Goal: Task Accomplishment & Management: Manage account settings

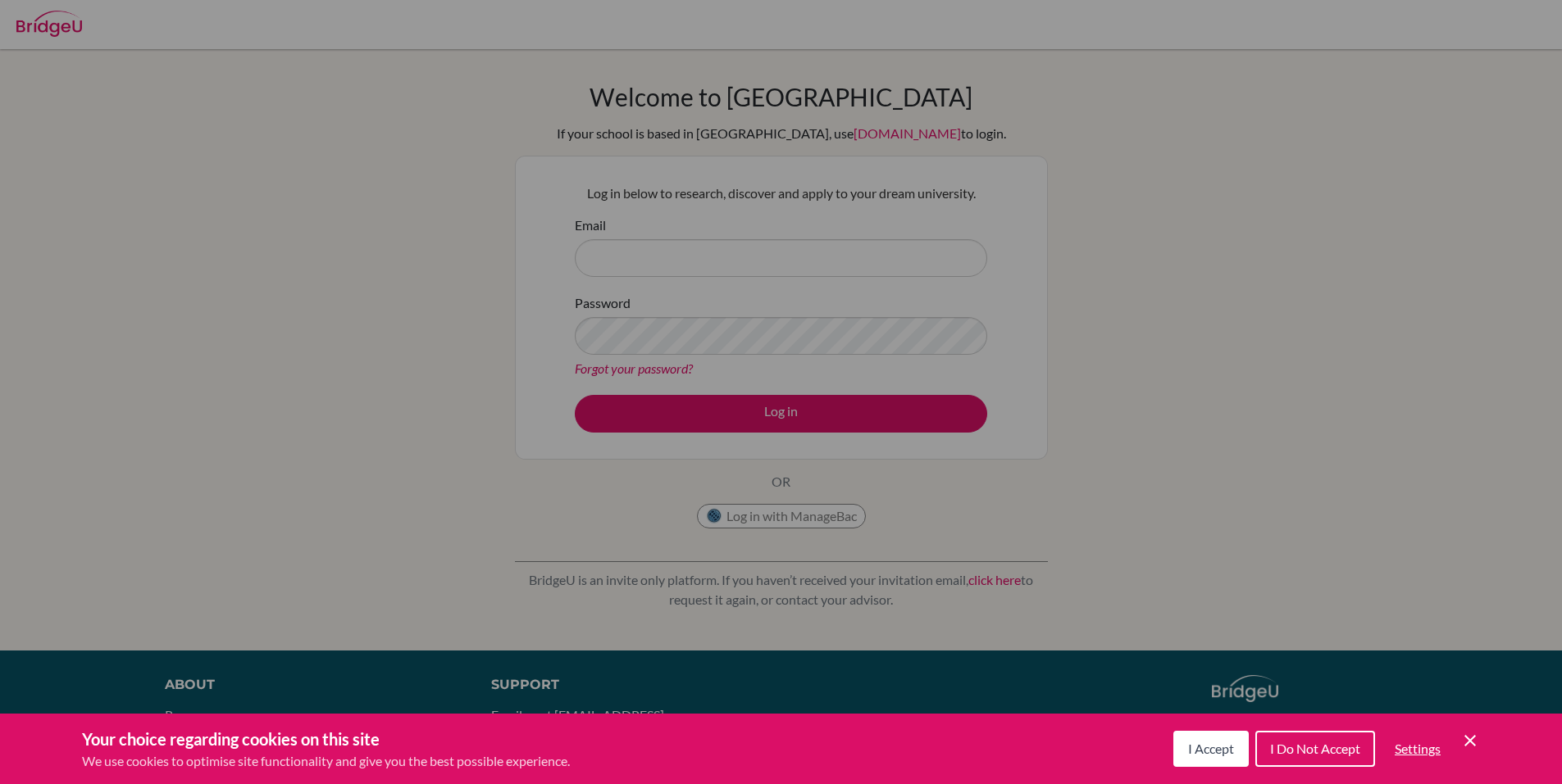
click at [1194, 749] on span "I Accept" at bounding box center [1211, 748] width 46 height 15
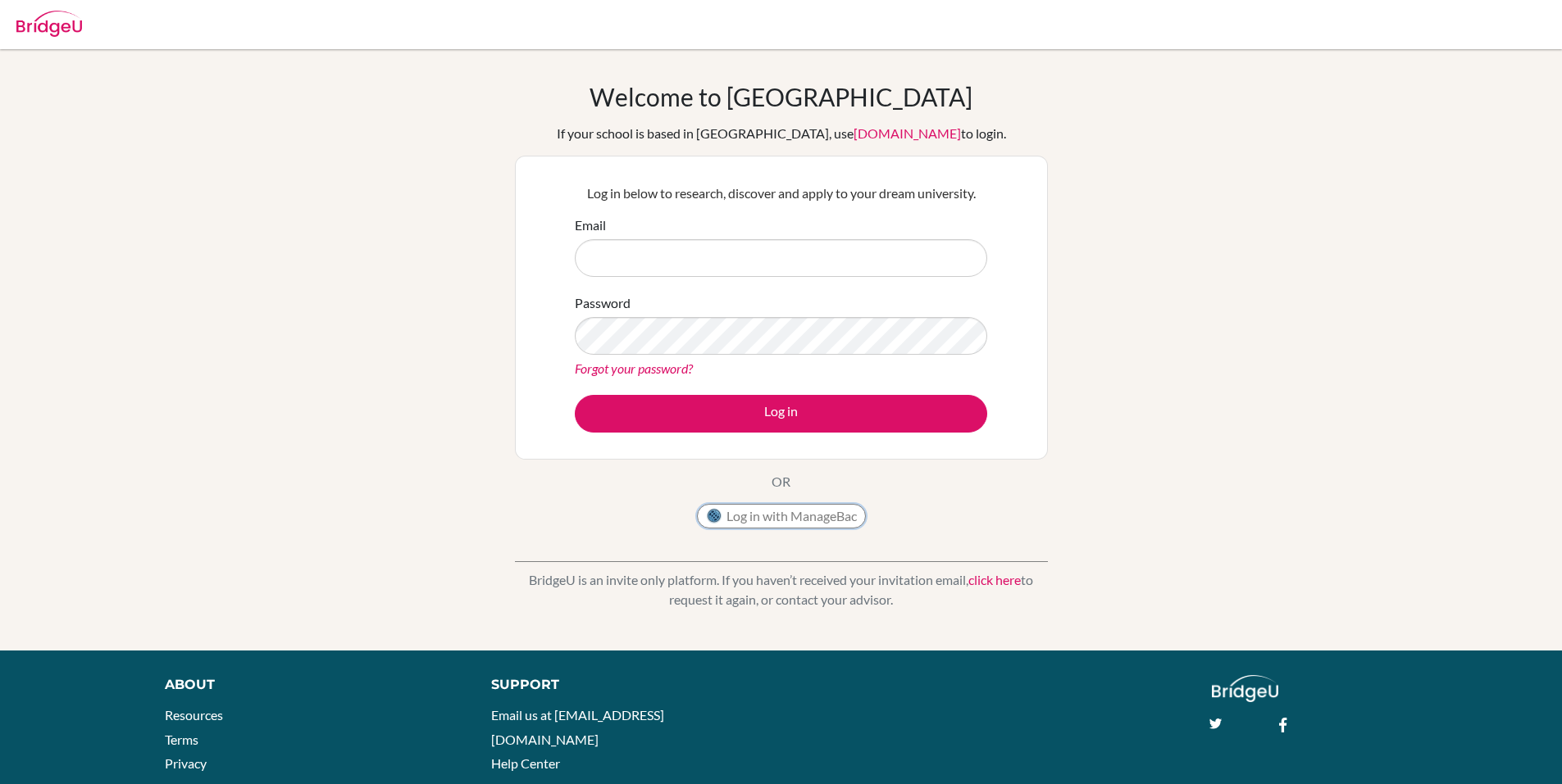
click at [761, 505] on button "Log in with ManageBac" at bounding box center [781, 516] width 169 height 25
click at [668, 260] on input "Email" at bounding box center [781, 258] width 412 height 37
type input "kristupas.uzupis@gmail.com"
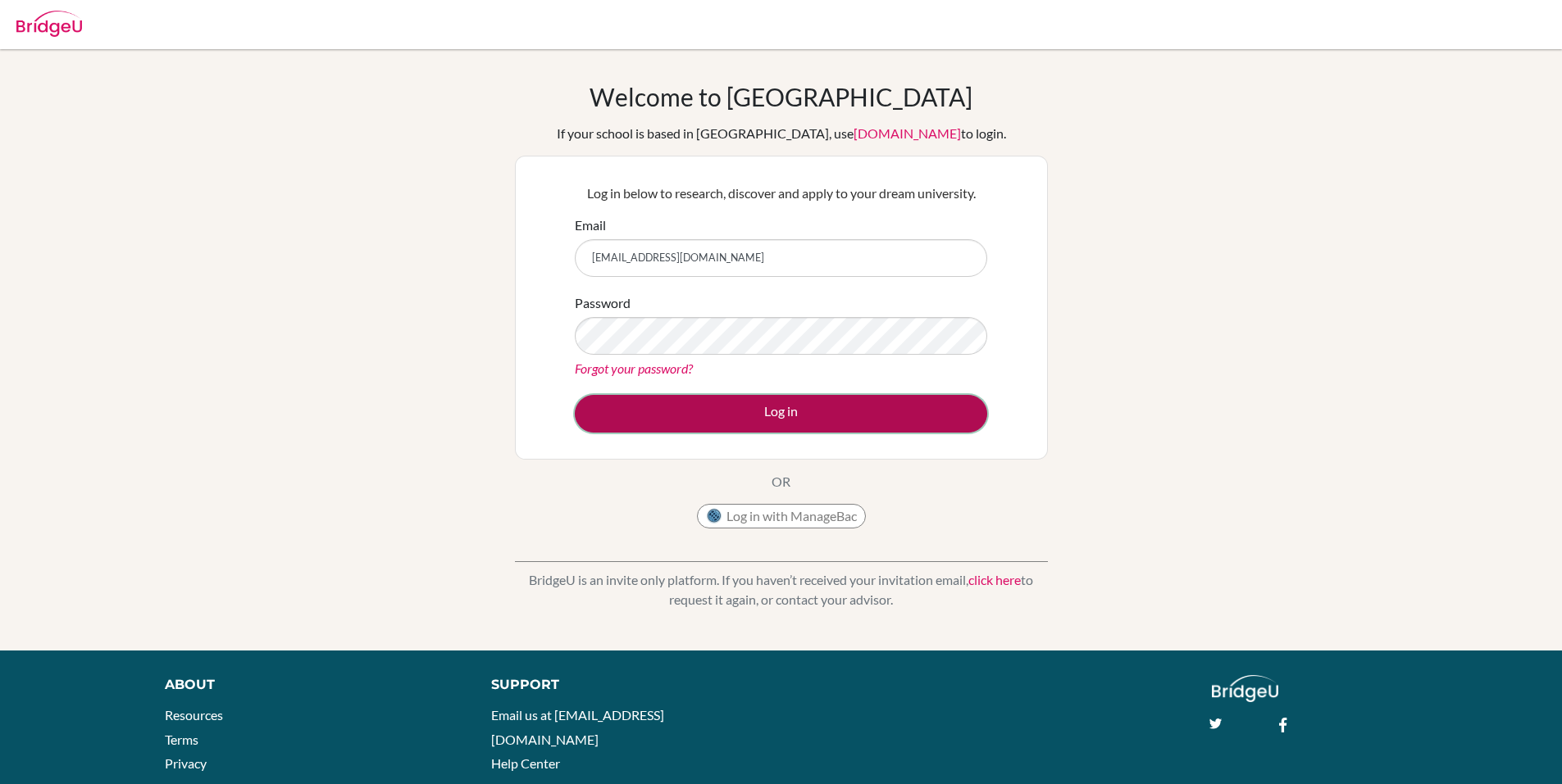
click at [761, 416] on button "Log in" at bounding box center [781, 414] width 412 height 37
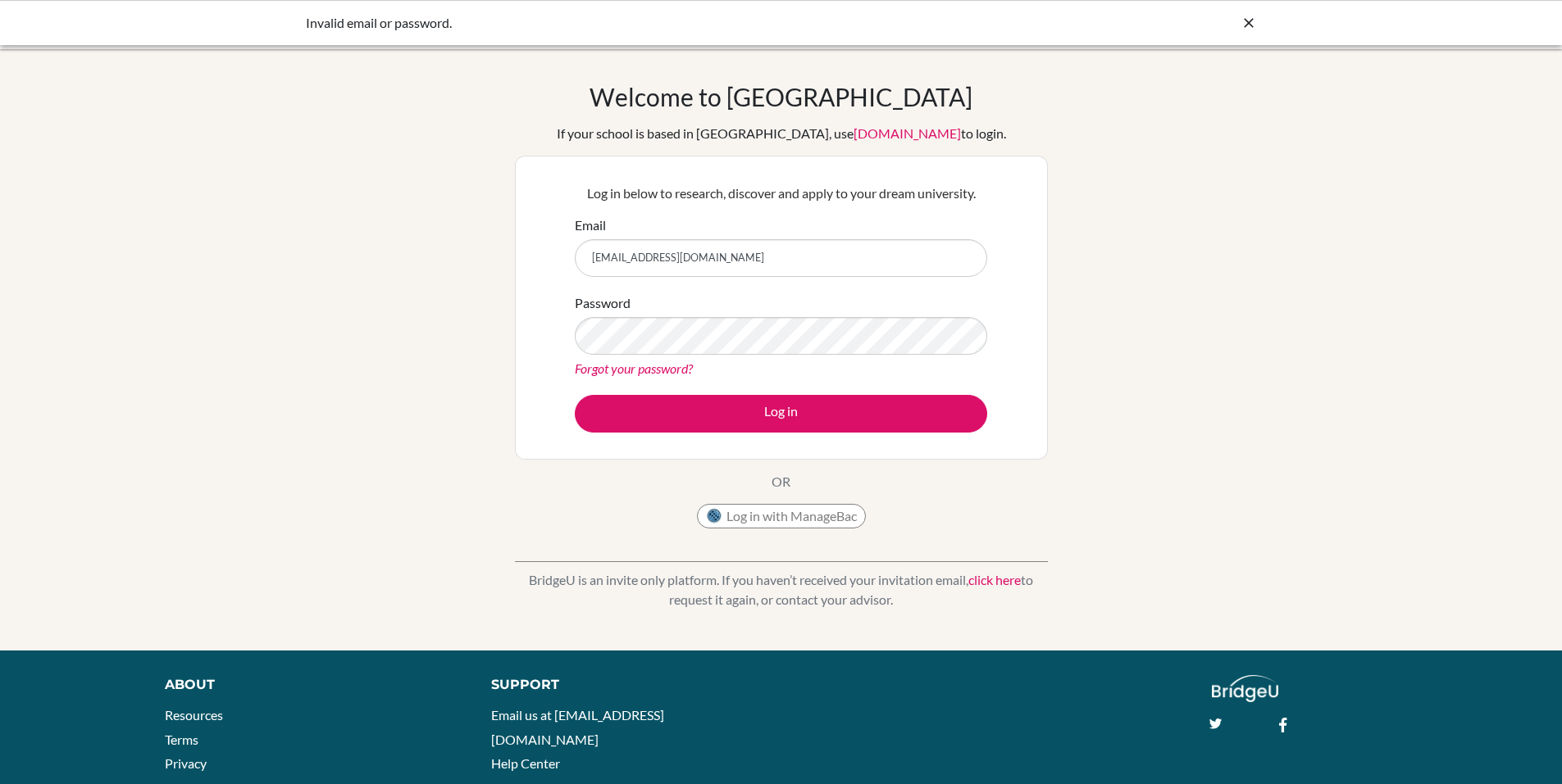
click at [604, 364] on link "Forgot your password?" at bounding box center [634, 369] width 118 height 15
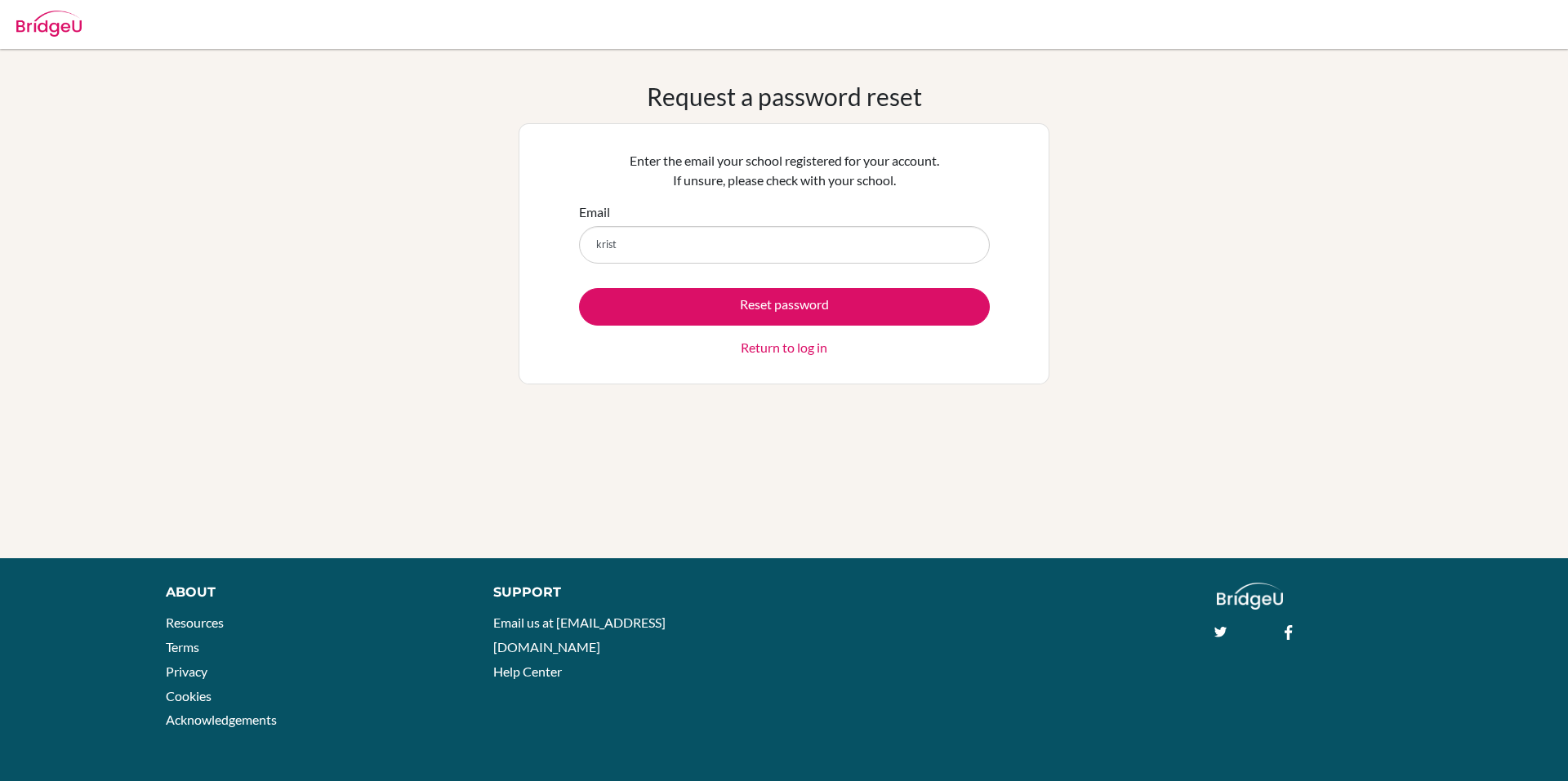
type input "krist"
click at [796, 353] on link "Return to log in" at bounding box center [784, 347] width 87 height 20
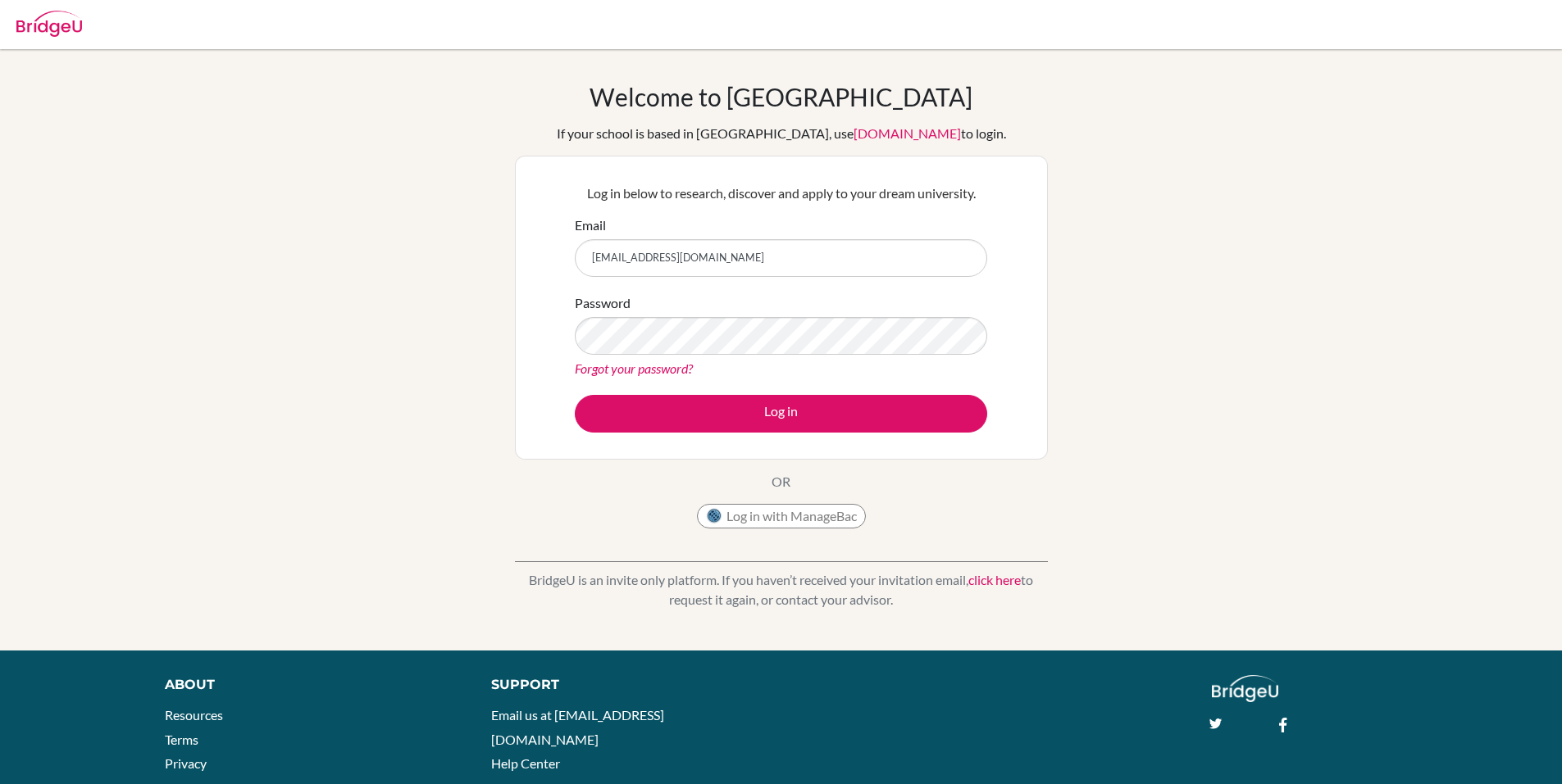
type input "[EMAIL_ADDRESS][DOMAIN_NAME]"
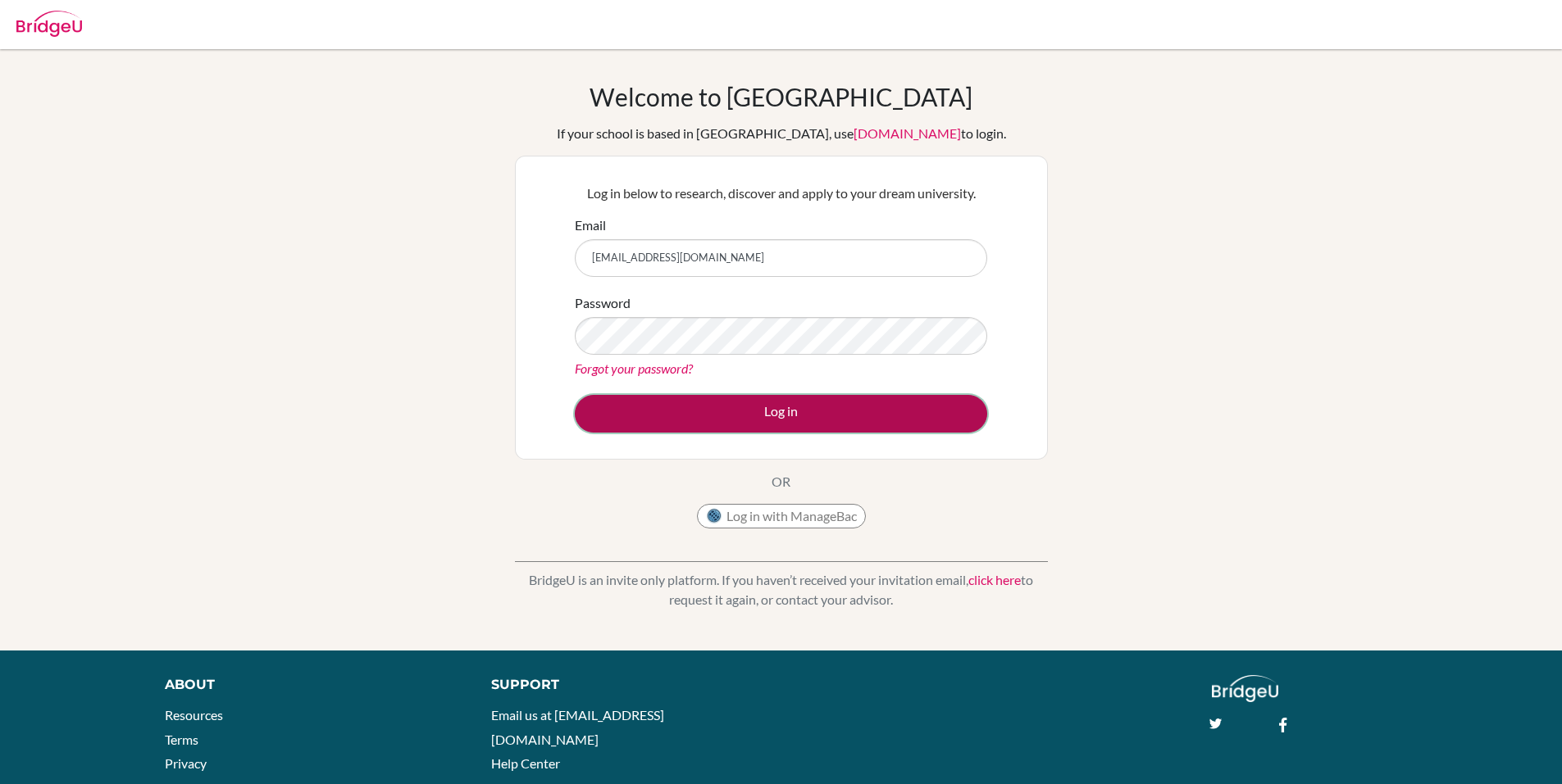
click at [734, 418] on button "Log in" at bounding box center [781, 414] width 412 height 37
